Goal: Task Accomplishment & Management: Use online tool/utility

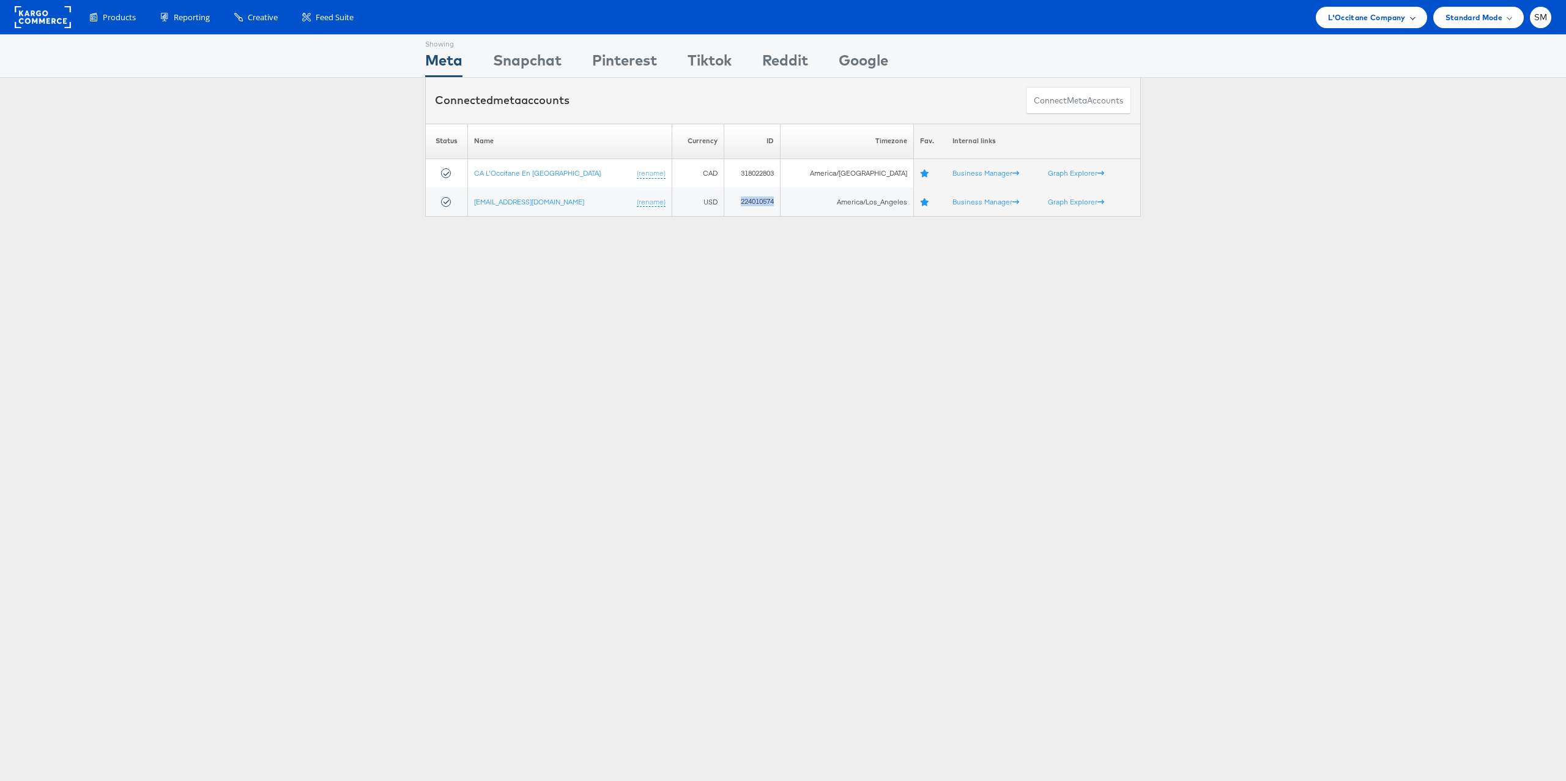
click at [1363, 20] on span "L'Occitane Company" at bounding box center [1366, 17] width 77 height 13
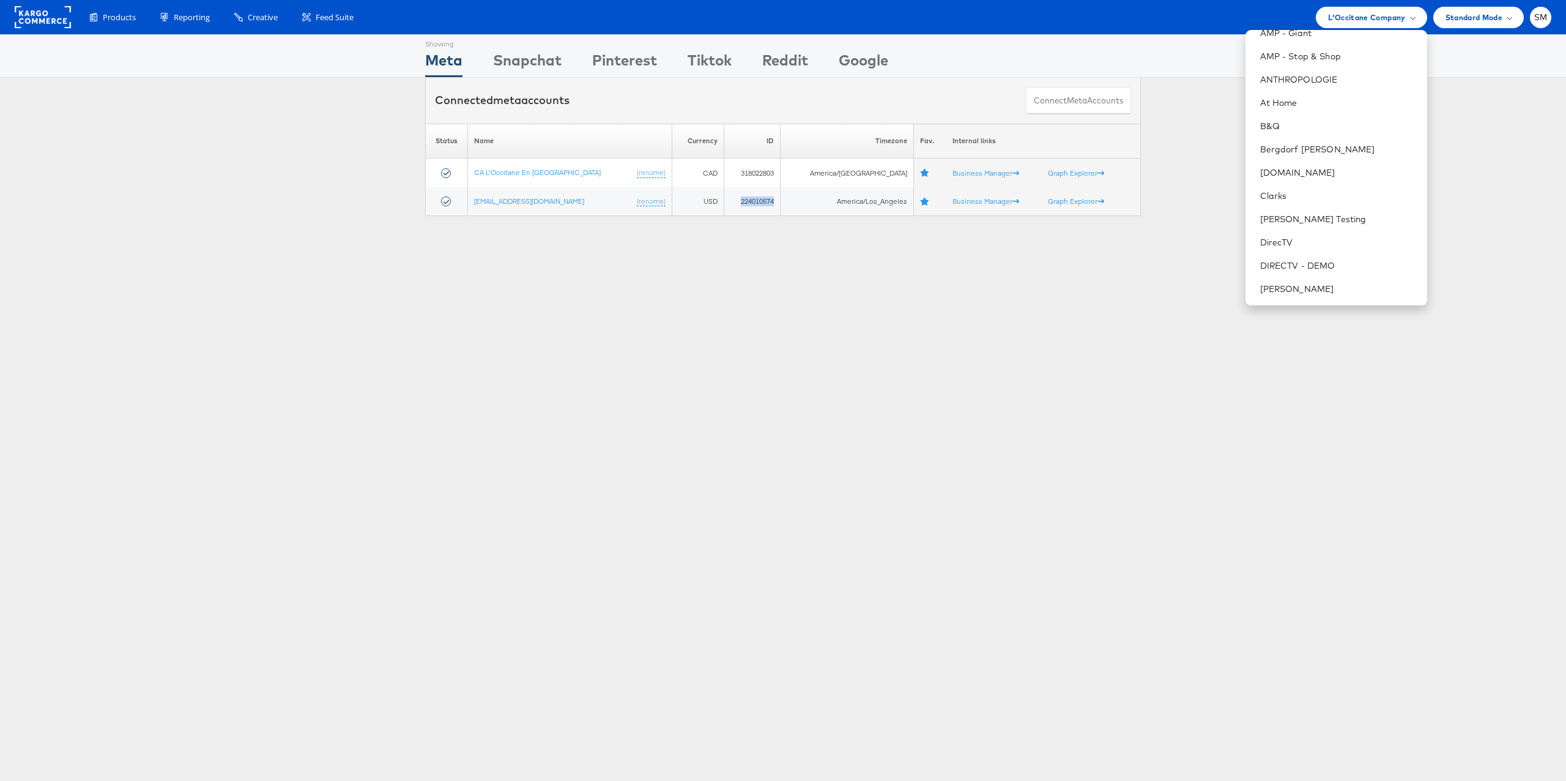
scroll to position [177, 0]
click at [1269, 240] on link "DirecTV" at bounding box center [1338, 240] width 157 height 12
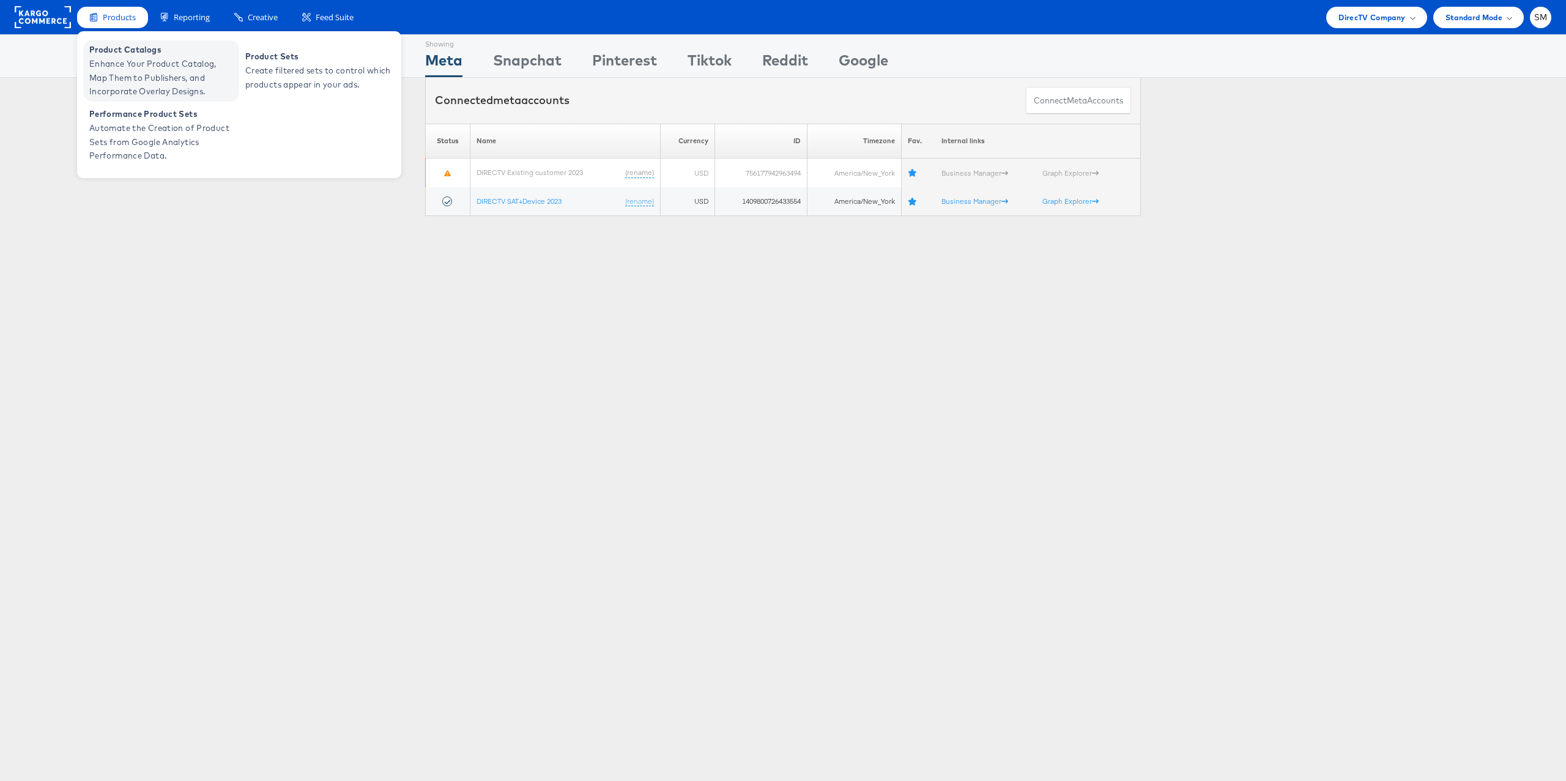
click at [141, 70] on span "Enhance Your Product Catalog, Map Them to Publishers, and Incorporate Overlay D…" at bounding box center [162, 78] width 147 height 42
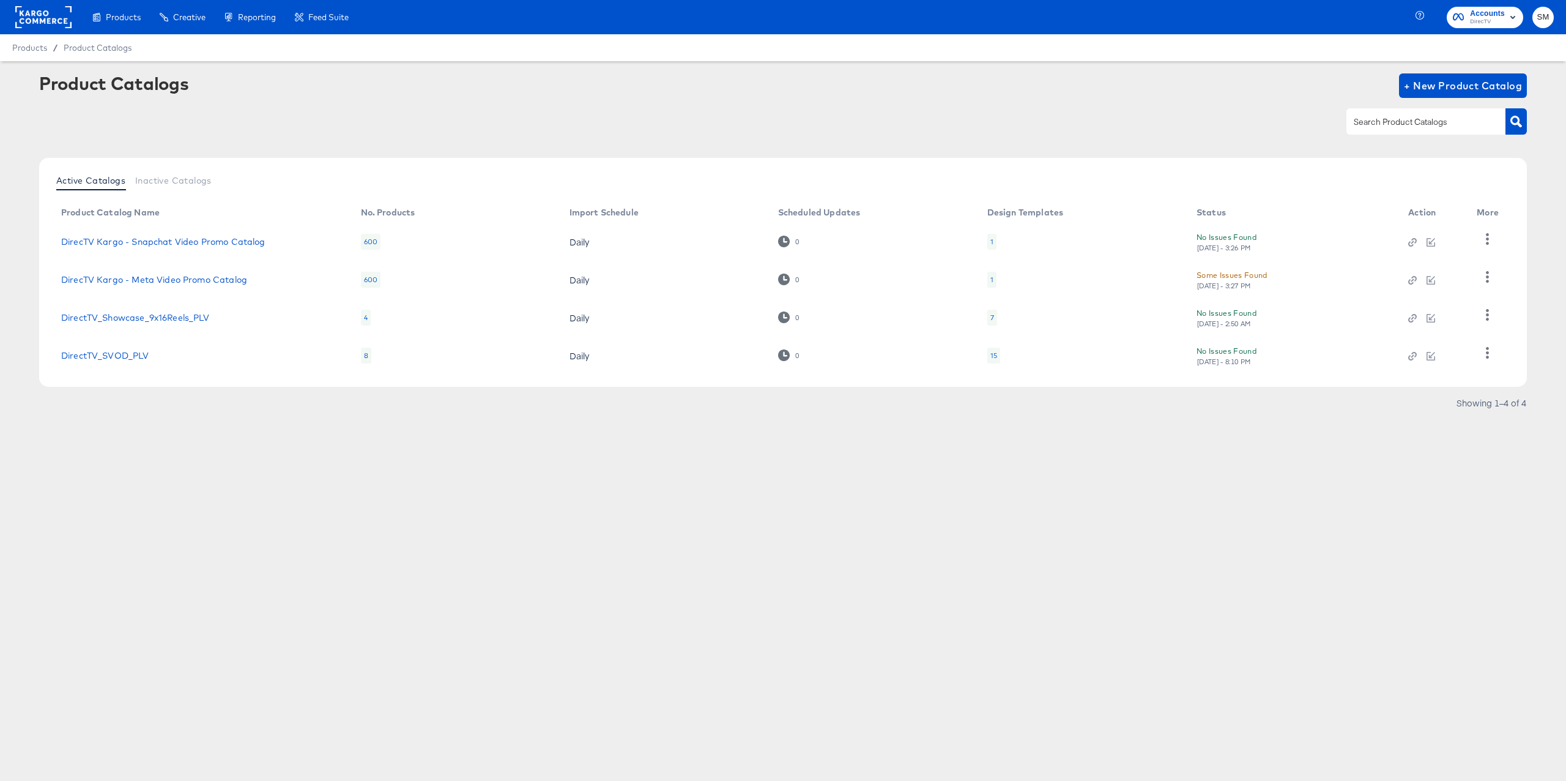
click at [1252, 277] on div "Some Issues Found" at bounding box center [1232, 275] width 71 height 13
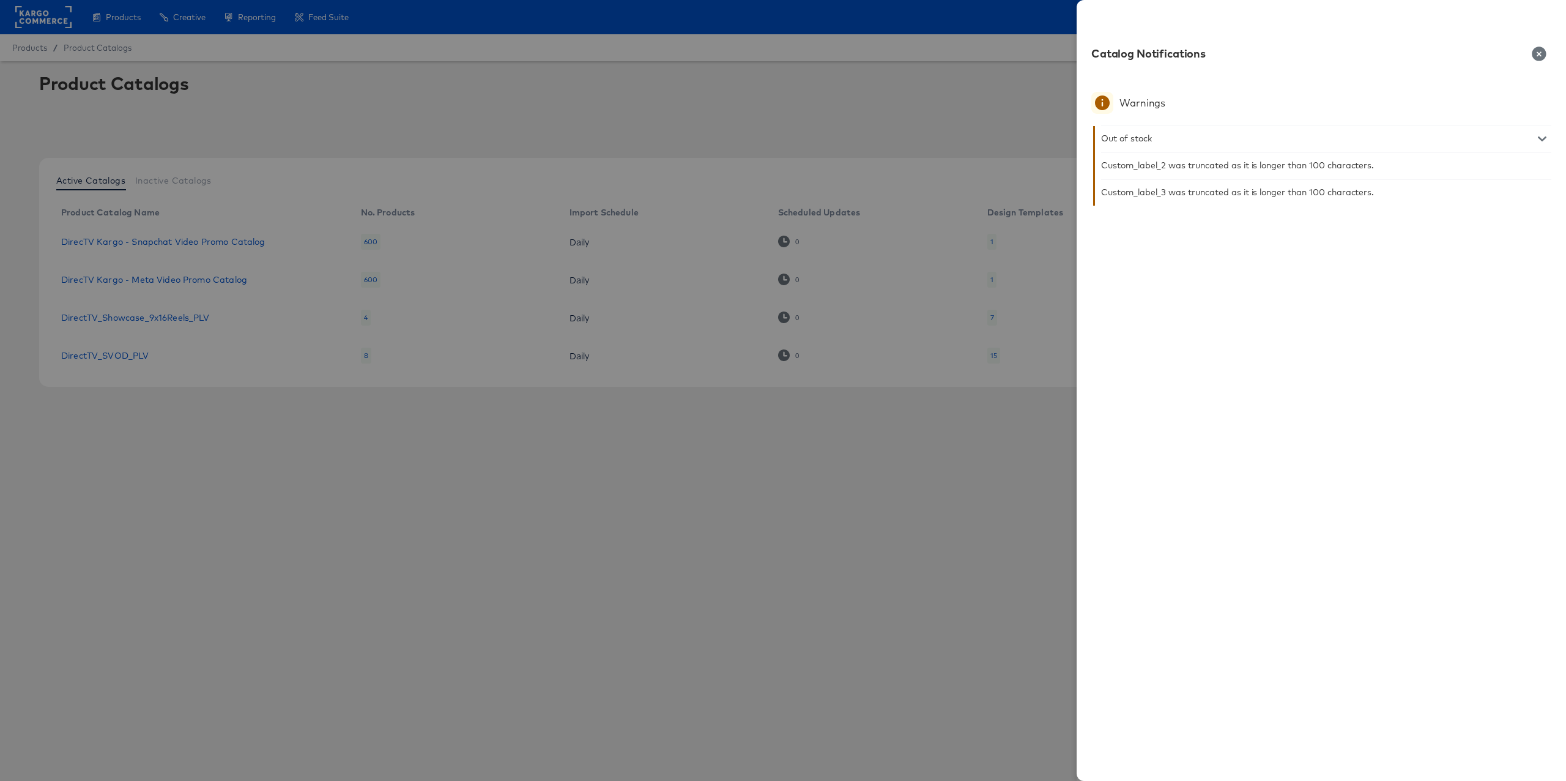
click at [1547, 52] on button "button" at bounding box center [1539, 54] width 24 height 15
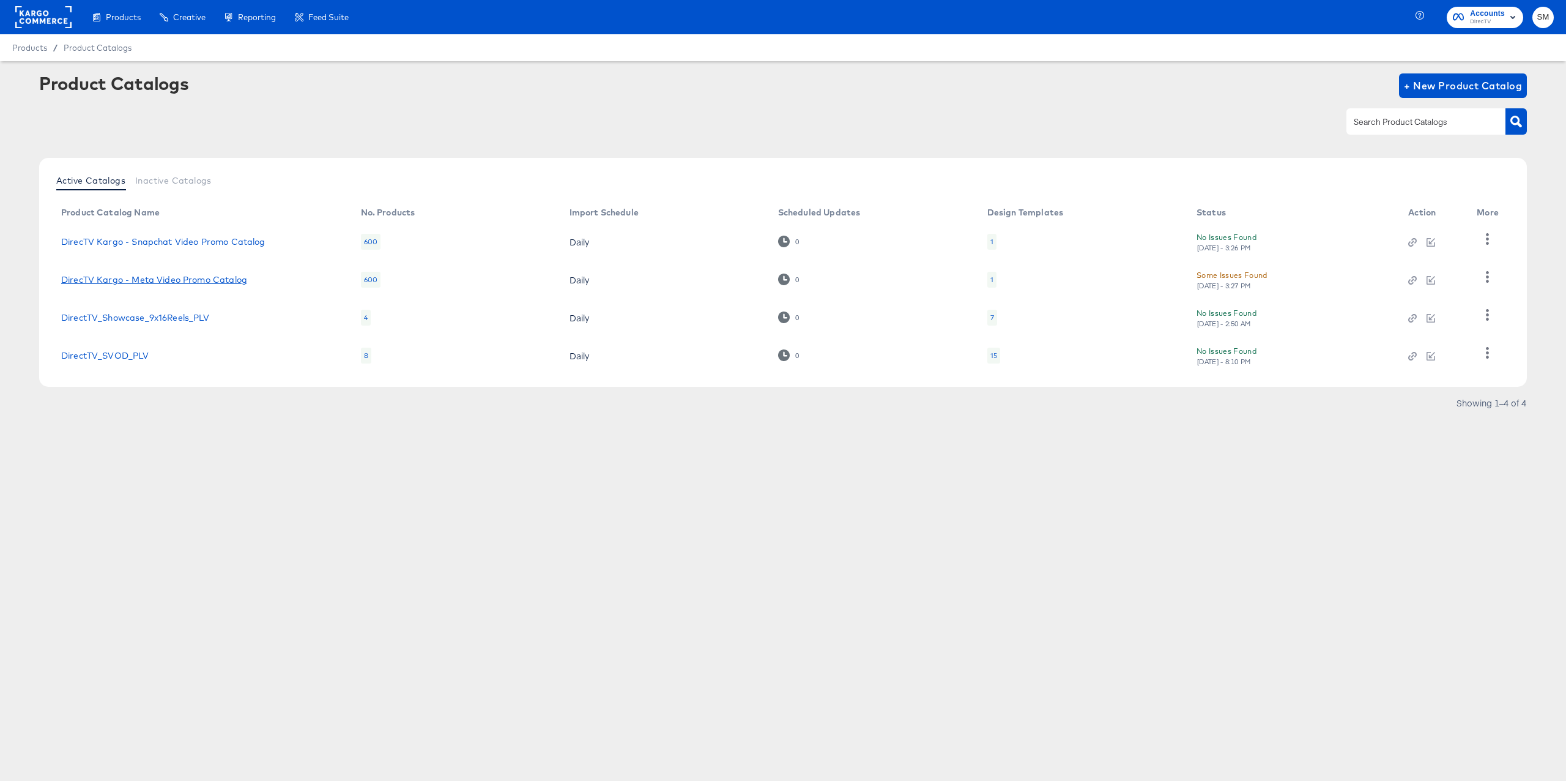
click at [237, 277] on link "DirecTV Kargo - Meta Video Promo Catalog" at bounding box center [154, 280] width 186 height 10
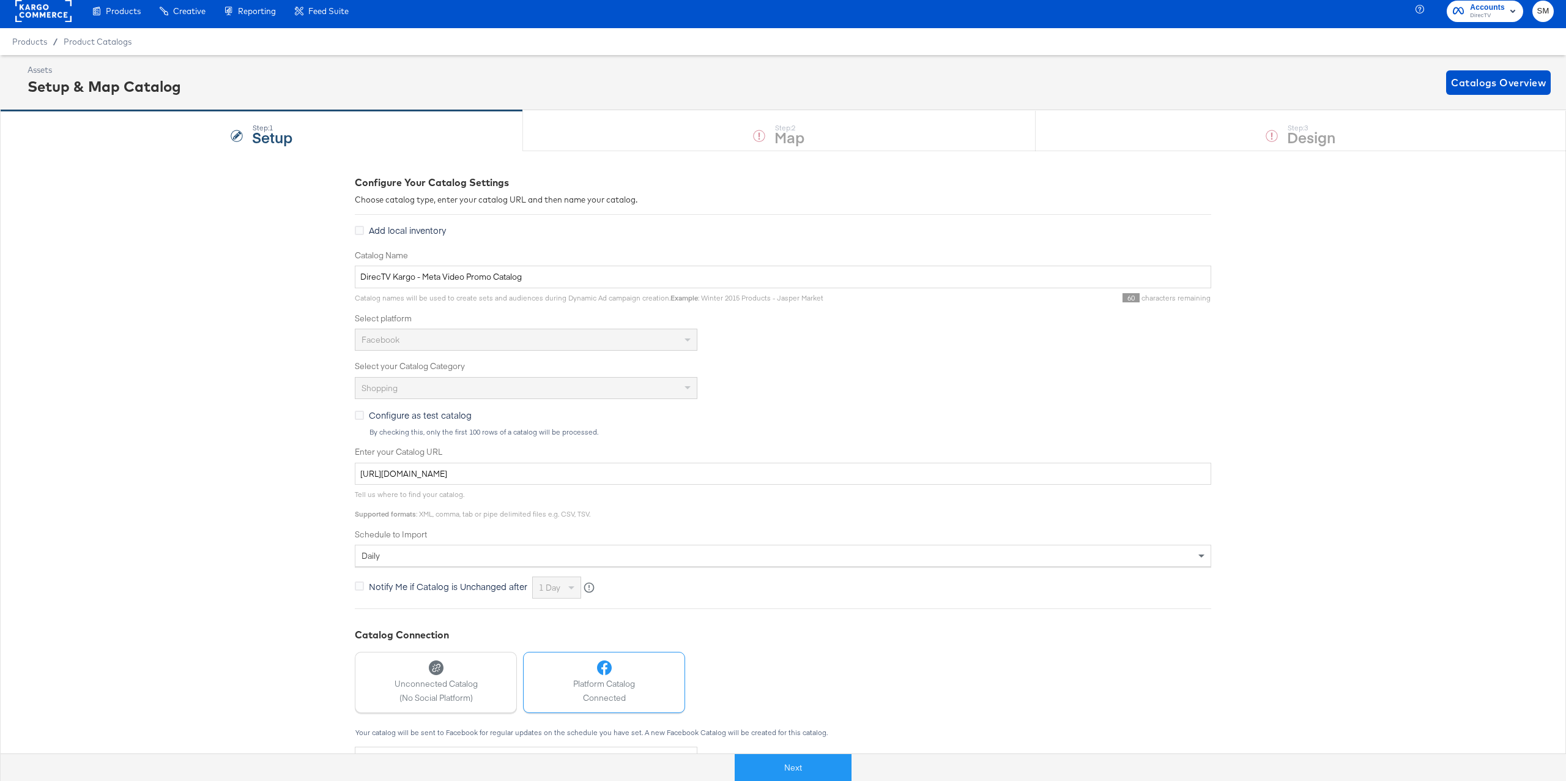
scroll to position [7, 0]
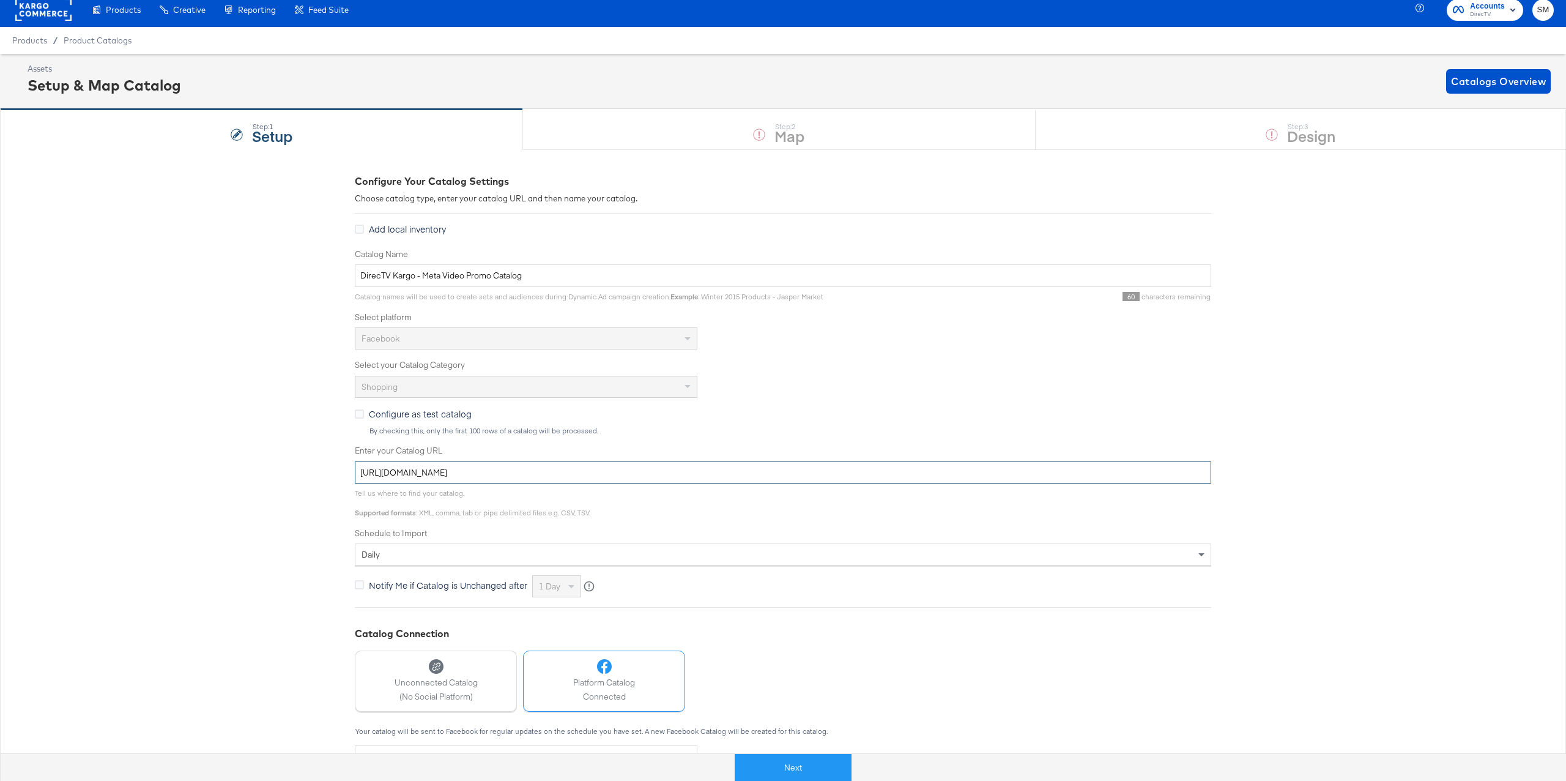
drag, startPoint x: 690, startPoint y: 471, endPoint x: 344, endPoint y: 469, distance: 345.7
click at [344, 469] on div "Configure Your Catalog Settings Choose catalog type, enter your catalog URL and…" at bounding box center [783, 524] width 1566 height 751
click at [802, 769] on button "Next" at bounding box center [793, 768] width 117 height 28
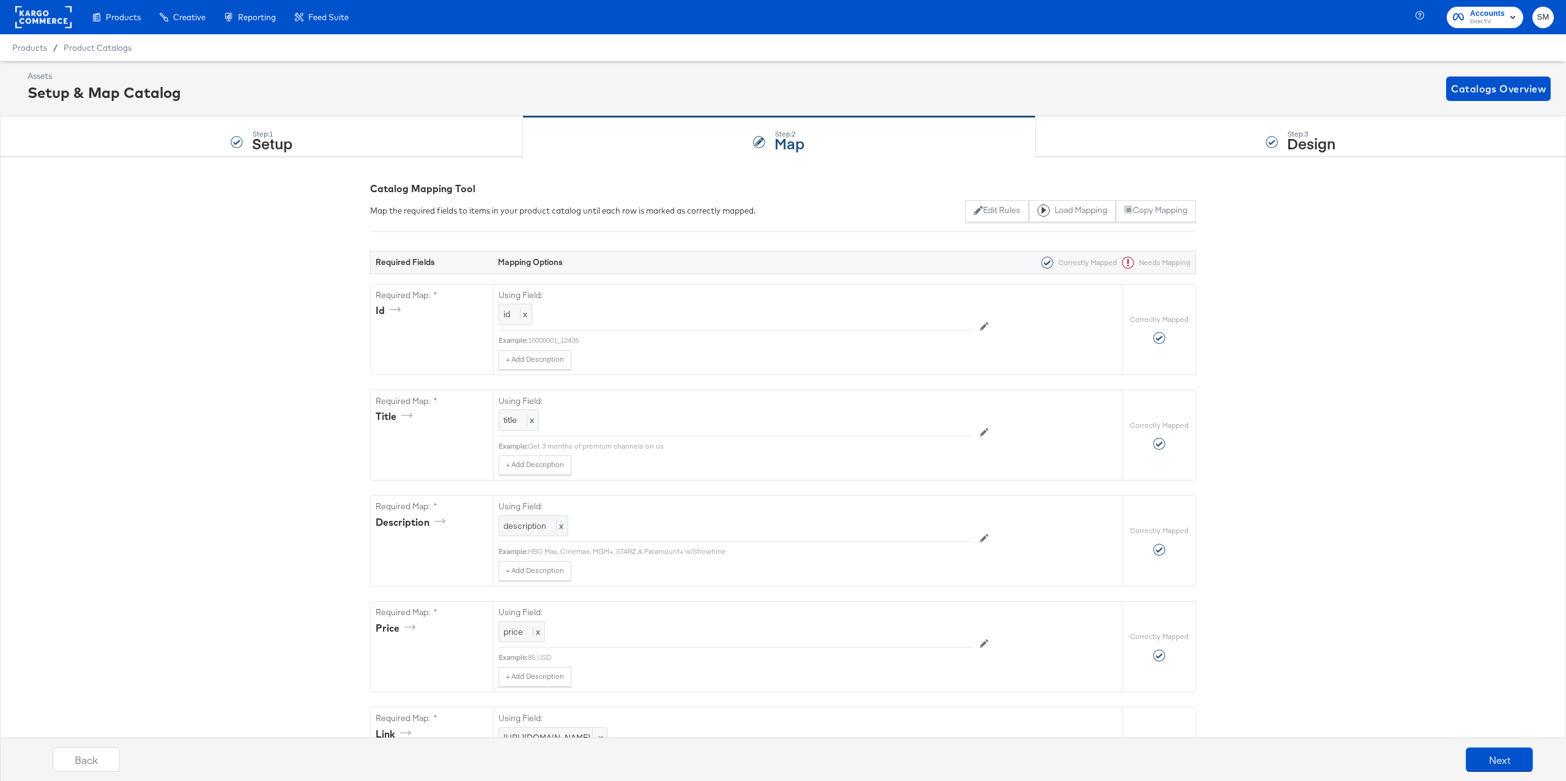
scroll to position [1000, 0]
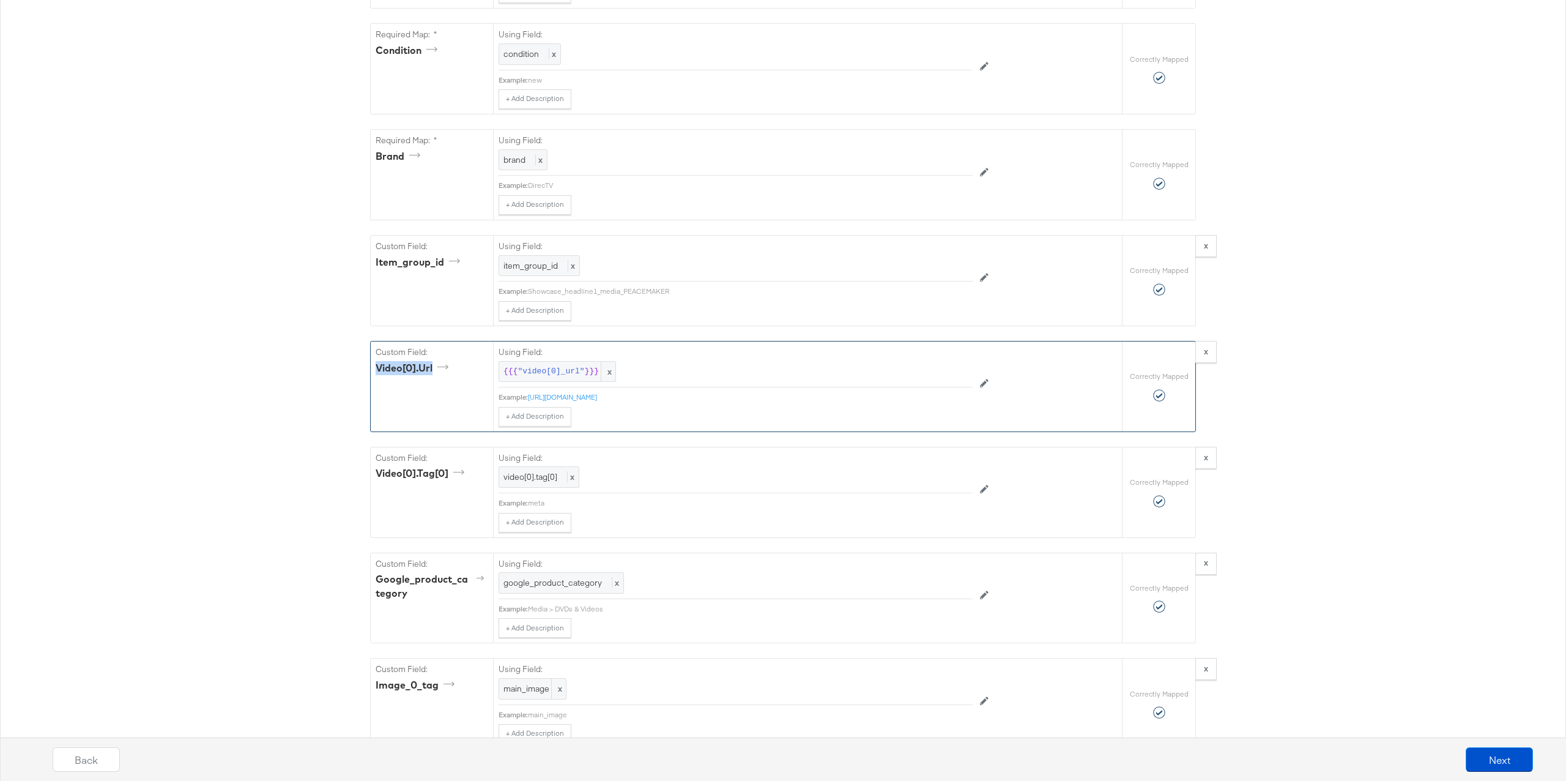
drag, startPoint x: 434, startPoint y: 392, endPoint x: 373, endPoint y: 392, distance: 61.8
click at [373, 392] on div "Custom Field: video[0].url" at bounding box center [432, 386] width 122 height 90
copy div "video[0].url"
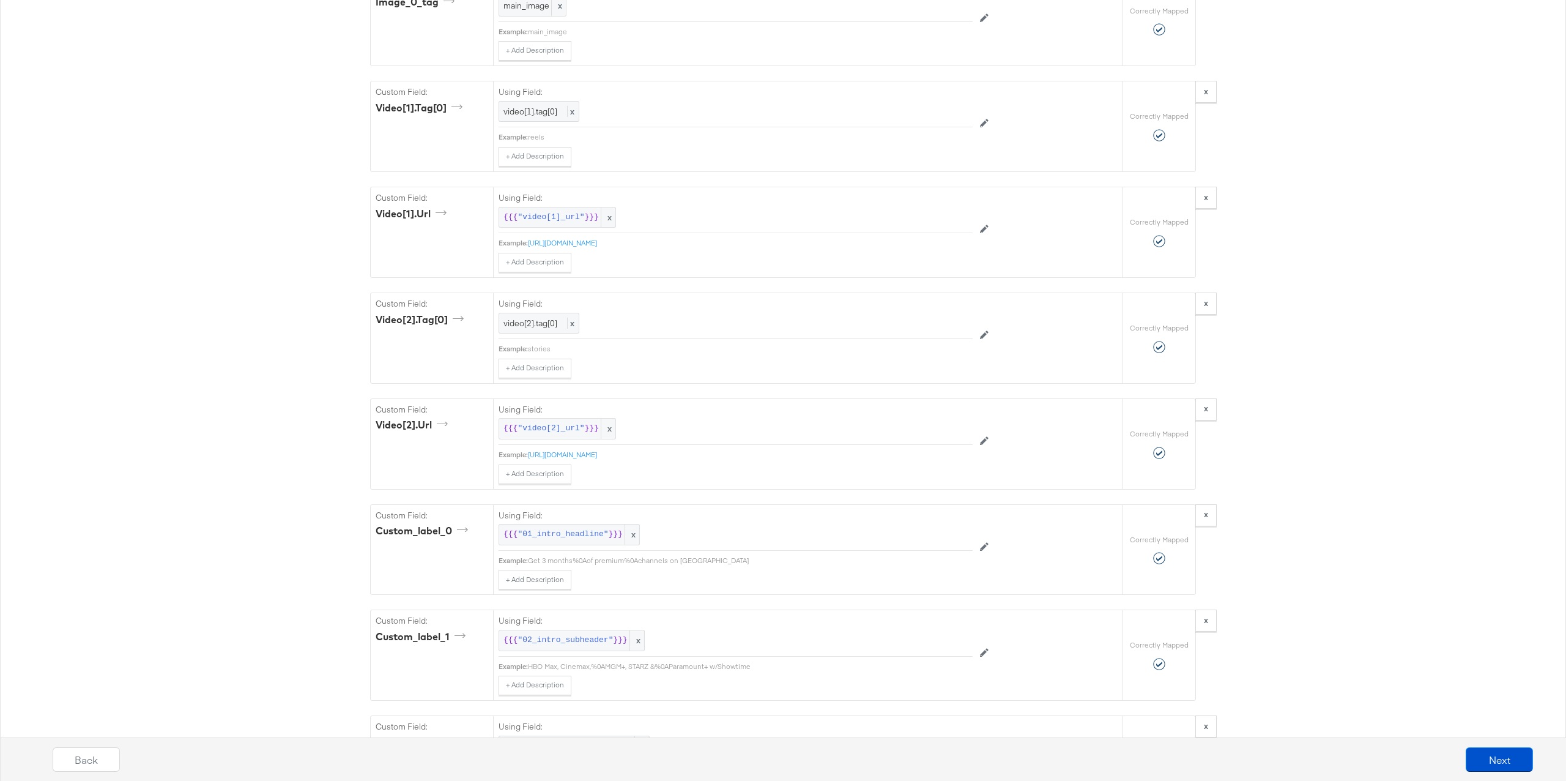
scroll to position [1750, 0]
